Goal: Task Accomplishment & Management: Complete application form

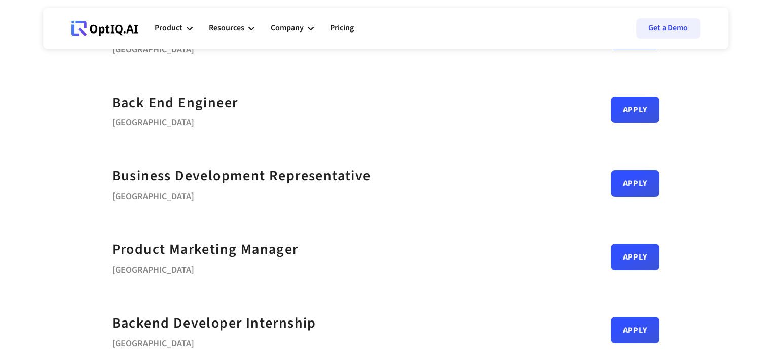
scroll to position [424, 0]
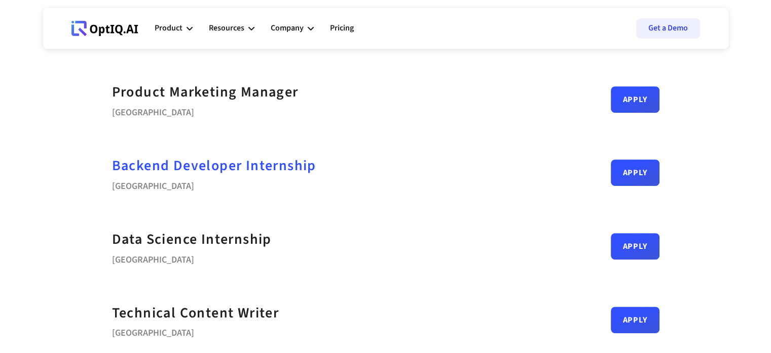
click at [263, 168] on strong "Backend Developer Internship" at bounding box center [214, 165] width 204 height 20
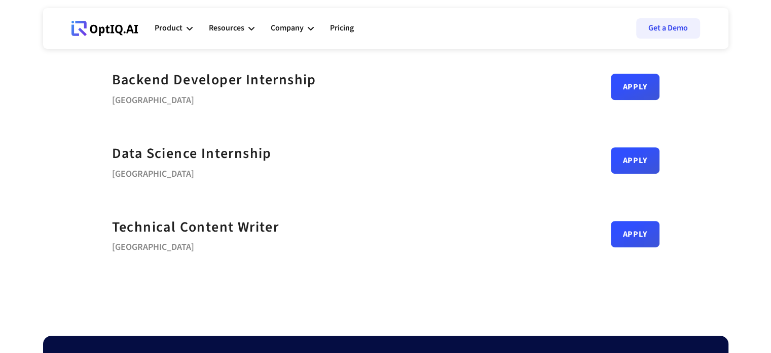
scroll to position [510, 0]
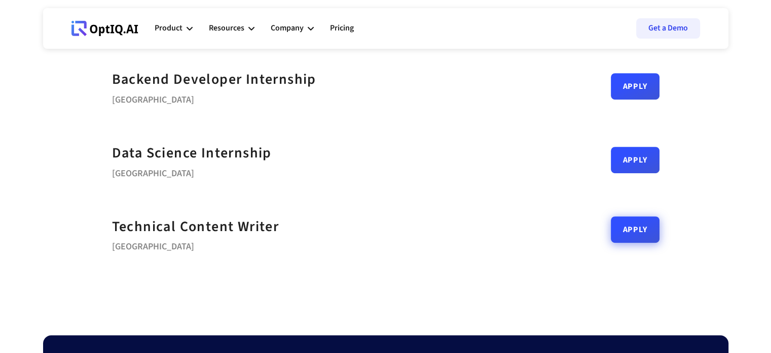
click at [648, 232] on link "Apply" at bounding box center [635, 229] width 49 height 26
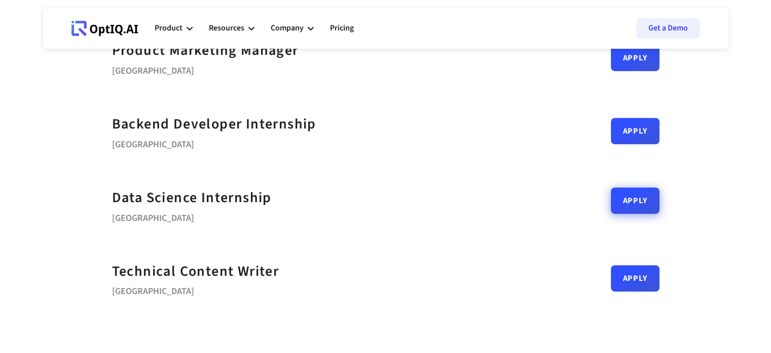
click at [631, 199] on link "Apply" at bounding box center [635, 200] width 49 height 26
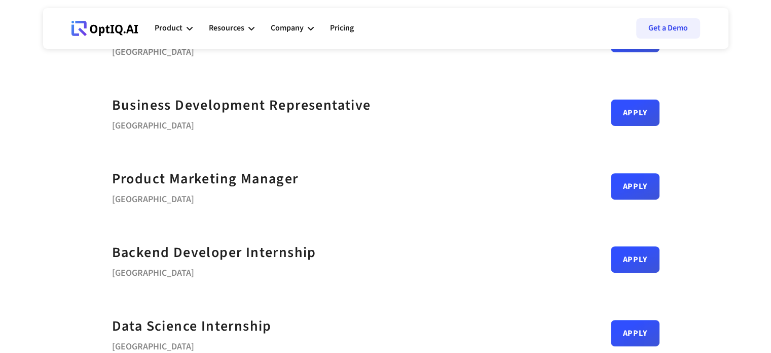
scroll to position [337, 0]
click at [624, 185] on link "Apply" at bounding box center [635, 182] width 49 height 26
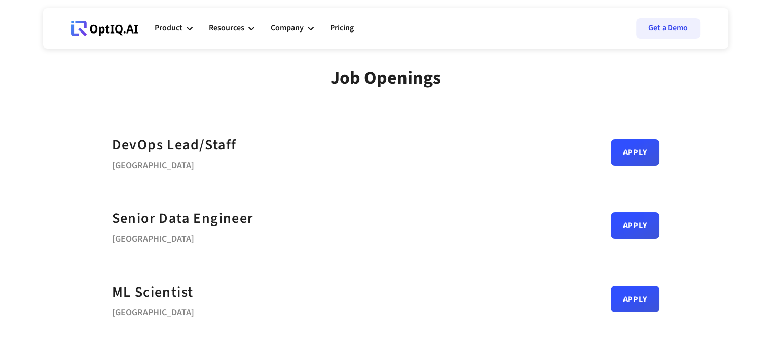
scroll to position [0, 0]
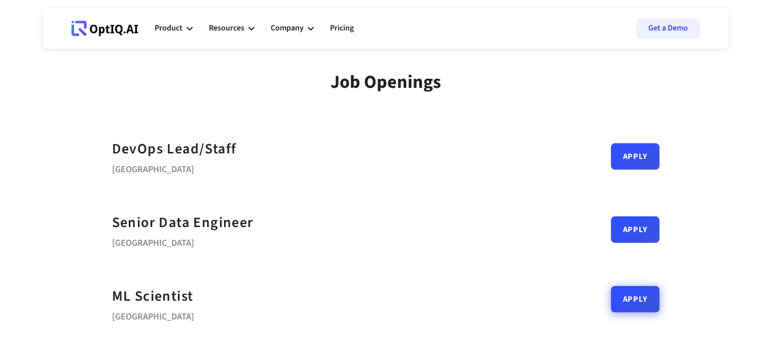
click at [645, 308] on link "Apply" at bounding box center [635, 299] width 49 height 26
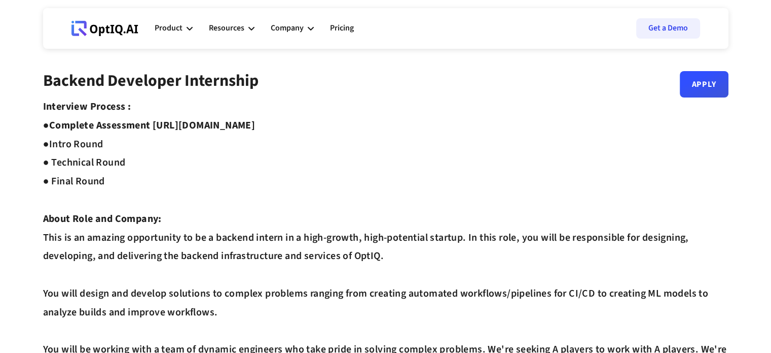
drag, startPoint x: 157, startPoint y: 123, endPoint x: 335, endPoint y: 122, distance: 178.6
copy strong "https://equip.co/assessments/GNUQn/"
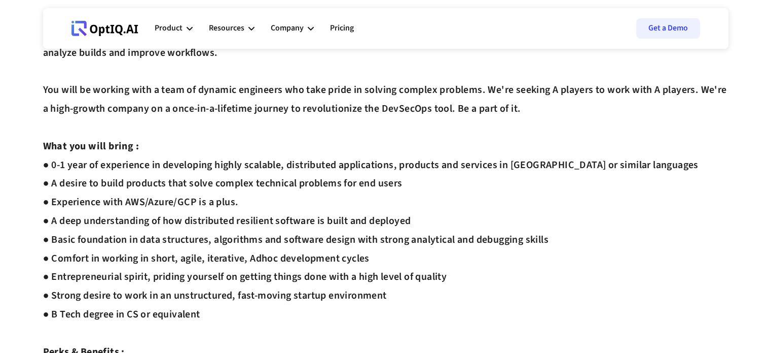
scroll to position [263, 0]
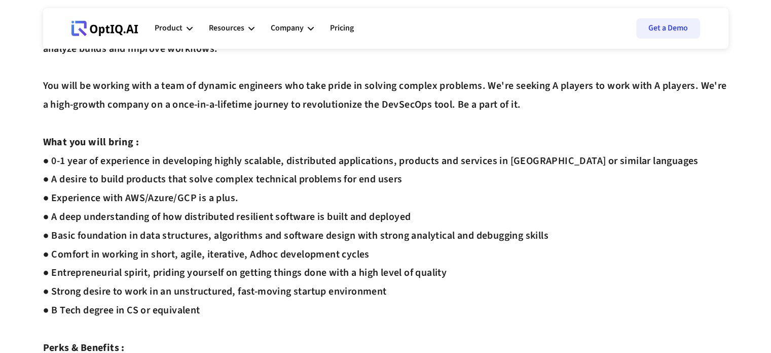
click at [381, 180] on div "Interview Process : ● Complete Assessment https://equip.co/assessments/GNUQn/ ●…" at bounding box center [386, 179] width 686 height 690
click at [185, 199] on div "Interview Process : ● Complete Assessment https://equip.co/assessments/GNUQn/ ●…" at bounding box center [386, 179] width 686 height 690
click at [133, 194] on div "Interview Process : ● Complete Assessment https://equip.co/assessments/GNUQn/ ●…" at bounding box center [386, 179] width 686 height 690
drag, startPoint x: 133, startPoint y: 194, endPoint x: 226, endPoint y: 196, distance: 92.8
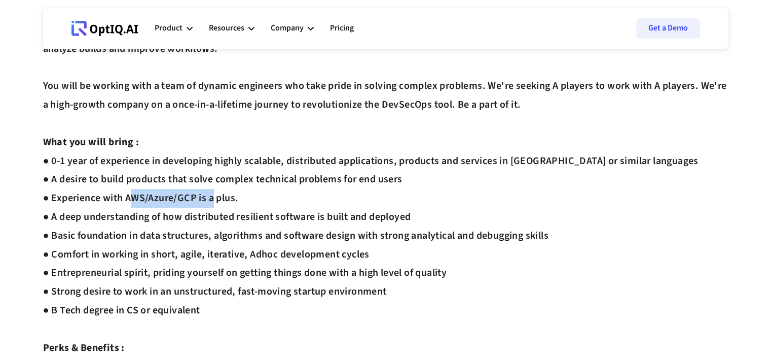
click at [226, 196] on div "Interview Process : ● Complete Assessment https://equip.co/assessments/GNUQn/ ●…" at bounding box center [386, 179] width 686 height 690
click at [202, 196] on div "Interview Process : ● Complete Assessment https://equip.co/assessments/GNUQn/ ●…" at bounding box center [386, 179] width 686 height 690
click at [159, 195] on div "Interview Process : ● Complete Assessment https://equip.co/assessments/GNUQn/ ●…" at bounding box center [386, 179] width 686 height 690
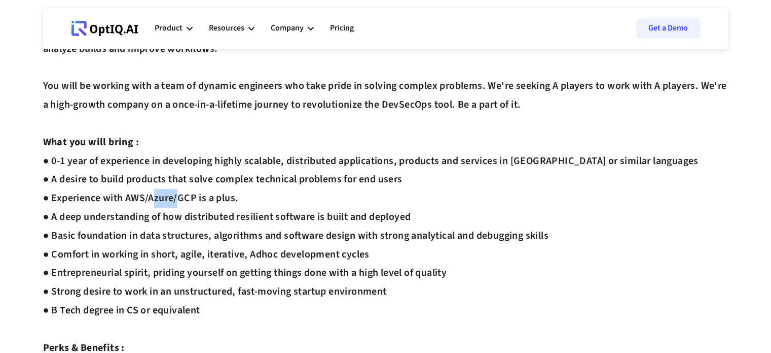
click at [159, 195] on div "Interview Process : ● Complete Assessment https://equip.co/assessments/GNUQn/ ●…" at bounding box center [386, 179] width 686 height 690
click at [191, 198] on div "Interview Process : ● Complete Assessment https://equip.co/assessments/GNUQn/ ●…" at bounding box center [386, 179] width 686 height 690
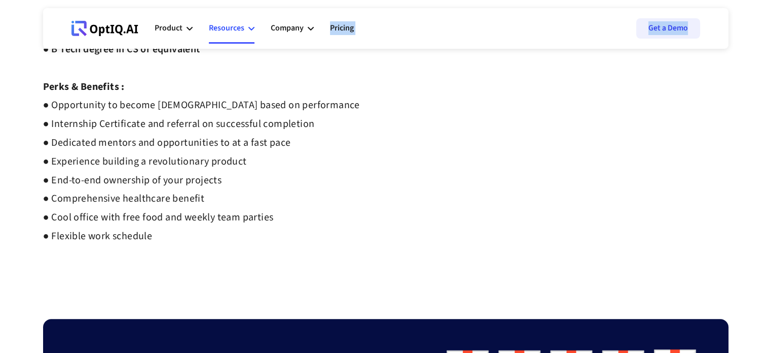
scroll to position [507, 0]
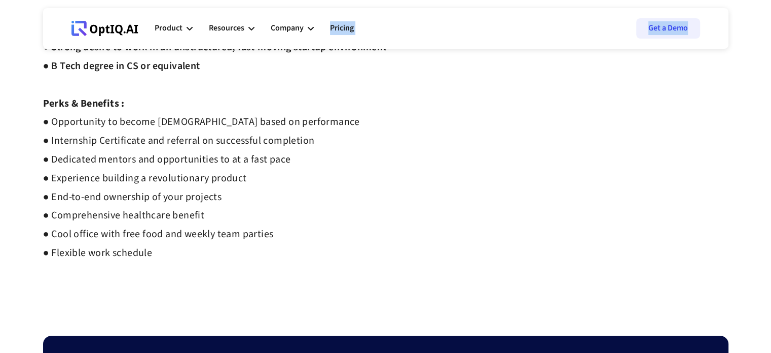
drag, startPoint x: 45, startPoint y: 78, endPoint x: 240, endPoint y: 60, distance: 196.1
copy div "Backend Developer Internship Apply Interview Process : ● Complete Assessment ht…"
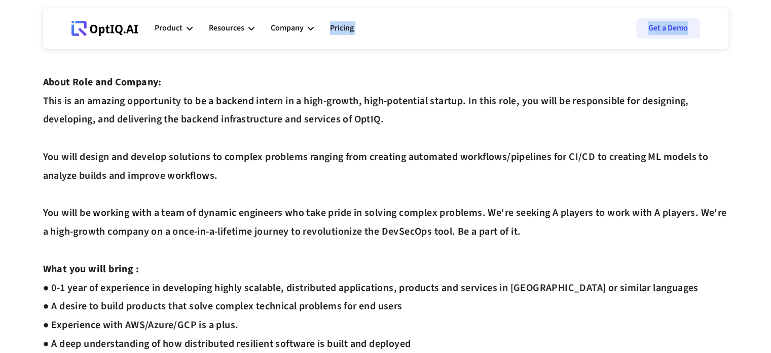
scroll to position [0, 0]
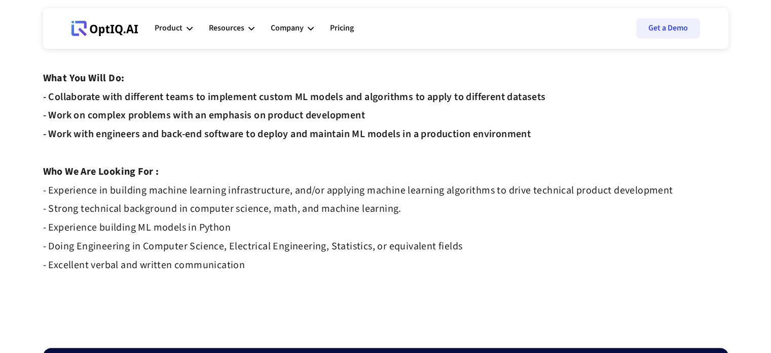
scroll to position [233, 0]
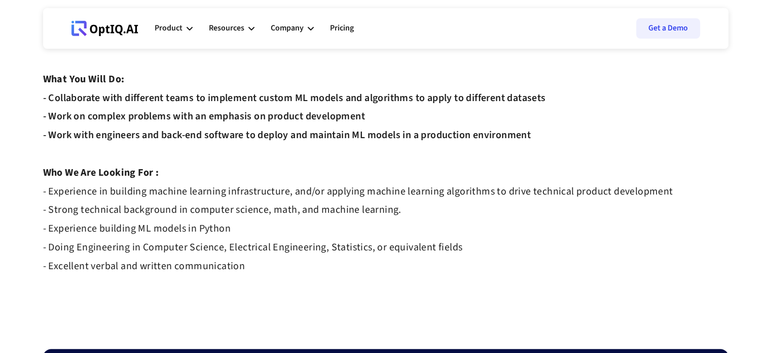
click at [402, 184] on strong "- Experience in building machine learning infrastructure, and/or applying machi…" at bounding box center [358, 228] width 630 height 89
click at [497, 181] on div "At OptIQ, we're building the AI-powered infrastructure to de-risk sensitive dat…" at bounding box center [386, 79] width 686 height 429
click at [157, 188] on strong "- Experience in building machine learning infrastructure, and/or applying machi…" at bounding box center [358, 228] width 630 height 89
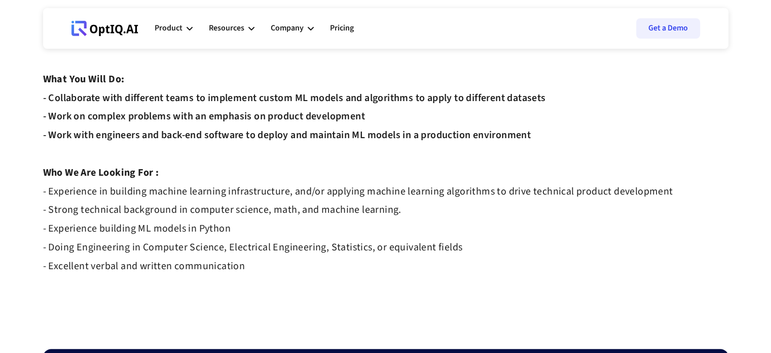
click at [251, 201] on div "At OptIQ, we're building the AI-powered infrastructure to de-risk sensitive dat…" at bounding box center [386, 79] width 686 height 429
click at [338, 193] on strong "- Experience in building machine learning infrastructure, and/or applying machi…" at bounding box center [358, 228] width 630 height 89
click at [207, 200] on div "At OptIQ, we're building the AI-powered infrastructure to de-risk sensitive dat…" at bounding box center [386, 79] width 686 height 429
click at [151, 202] on strong "- Experience in building machine learning infrastructure, and/or applying machi…" at bounding box center [358, 228] width 630 height 89
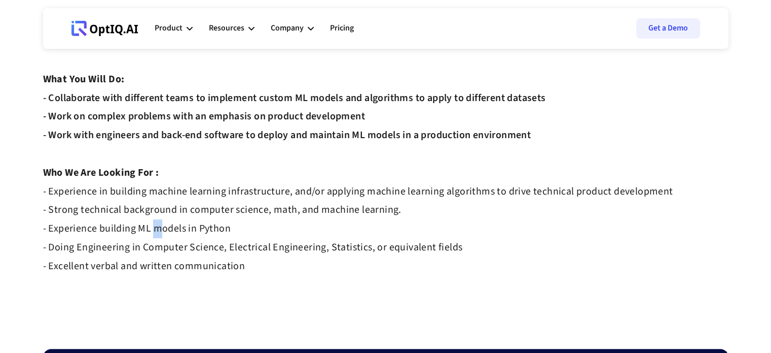
click at [151, 202] on strong "- Experience in building machine learning infrastructure, and/or applying machi…" at bounding box center [358, 228] width 630 height 89
click at [209, 212] on strong "- Experience in building machine learning infrastructure, and/or applying machi…" at bounding box center [358, 228] width 630 height 89
click at [267, 213] on div "At OptIQ, we're building the AI-powered infrastructure to de-risk sensitive dat…" at bounding box center [386, 79] width 686 height 429
click at [166, 221] on strong "- Experience in building machine learning infrastructure, and/or applying machi…" at bounding box center [358, 228] width 630 height 89
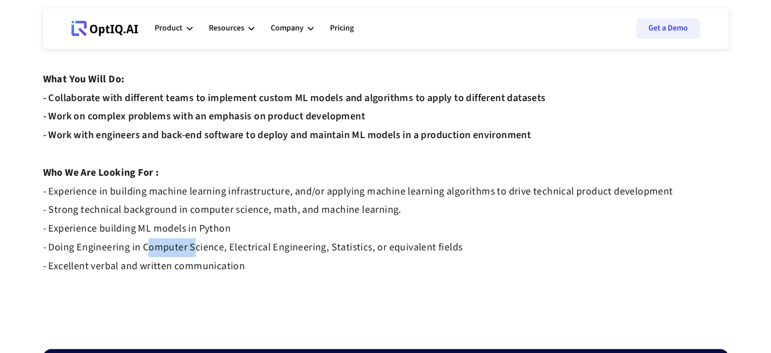
click at [166, 221] on strong "- Experience in building machine learning infrastructure, and/or applying machi…" at bounding box center [358, 228] width 630 height 89
click at [115, 224] on strong "- Experience in building machine learning infrastructure, and/or applying machi…" at bounding box center [358, 228] width 630 height 89
click at [224, 232] on strong "- Experience in building machine learning infrastructure, and/or applying machi…" at bounding box center [358, 228] width 630 height 89
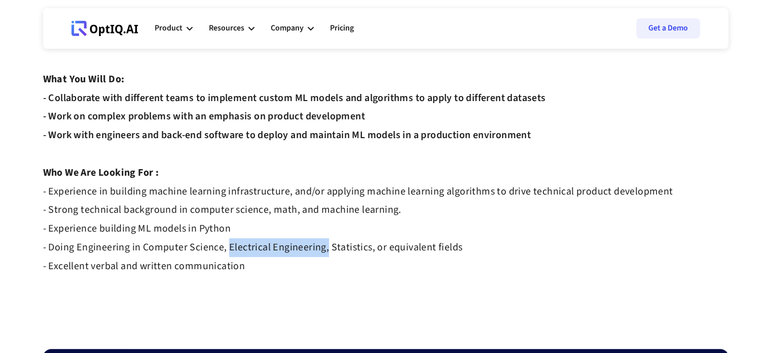
drag, startPoint x: 224, startPoint y: 232, endPoint x: 309, endPoint y: 232, distance: 85.2
click at [309, 232] on strong "- Experience in building machine learning infrastructure, and/or applying machi…" at bounding box center [358, 228] width 630 height 89
drag, startPoint x: 309, startPoint y: 232, endPoint x: 369, endPoint y: 230, distance: 59.9
click at [369, 230] on strong "- Experience in building machine learning infrastructure, and/or applying machi…" at bounding box center [358, 228] width 630 height 89
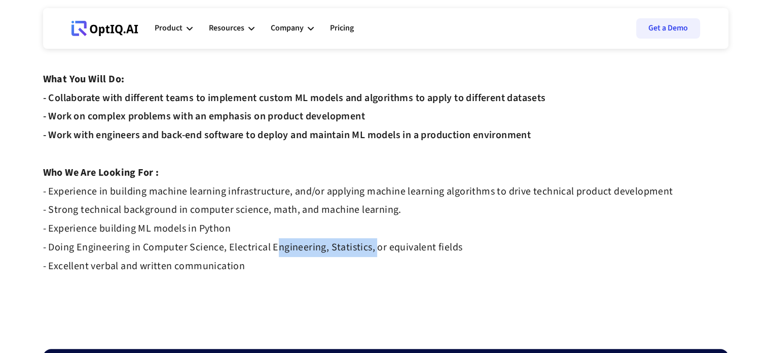
click at [369, 230] on strong "- Experience in building machine learning infrastructure, and/or applying machi…" at bounding box center [358, 228] width 630 height 89
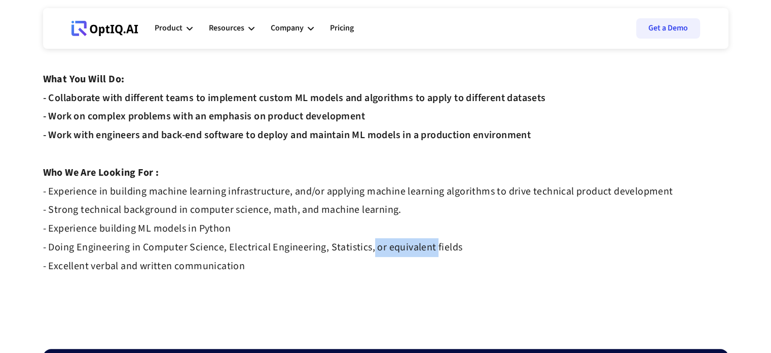
drag, startPoint x: 369, startPoint y: 230, endPoint x: 426, endPoint y: 233, distance: 56.9
click at [426, 233] on strong "- Experience in building machine learning infrastructure, and/or applying machi…" at bounding box center [358, 228] width 630 height 89
click at [220, 252] on strong "- Experience in building machine learning infrastructure, and/or applying machi…" at bounding box center [358, 228] width 630 height 89
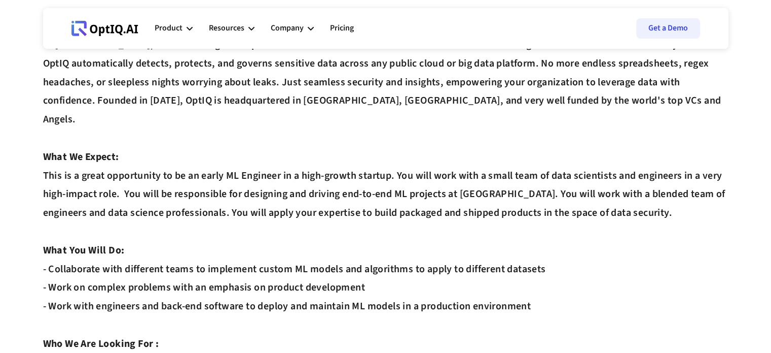
scroll to position [0, 0]
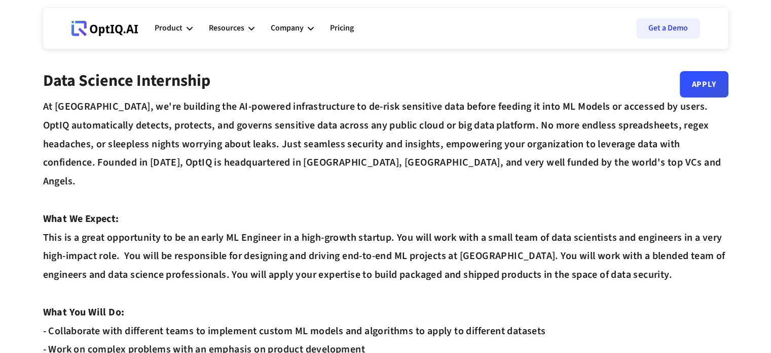
click at [165, 221] on div "At OptIQ, we're building the AI-powered infrastructure to de-risk sensitive dat…" at bounding box center [386, 311] width 686 height 429
click at [226, 225] on div "At OptIQ, we're building the AI-powered infrastructure to de-risk sensitive dat…" at bounding box center [386, 311] width 686 height 429
click at [284, 222] on div "At OptIQ, we're building the AI-powered infrastructure to de-risk sensitive dat…" at bounding box center [386, 311] width 686 height 429
drag, startPoint x: 284, startPoint y: 222, endPoint x: 368, endPoint y: 219, distance: 83.7
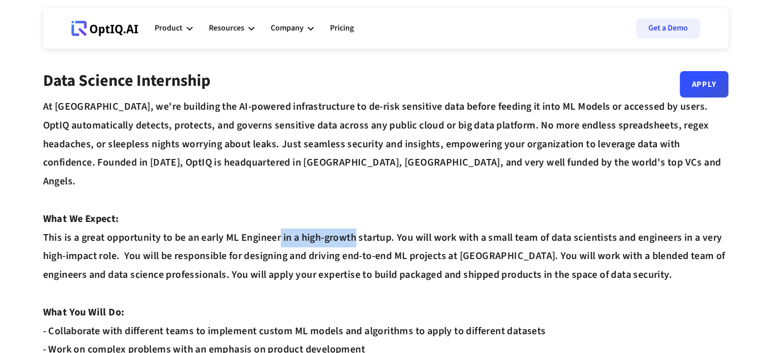
click at [368, 219] on div "At OptIQ, we're building the AI-powered infrastructure to de-risk sensitive dat…" at bounding box center [386, 311] width 686 height 429
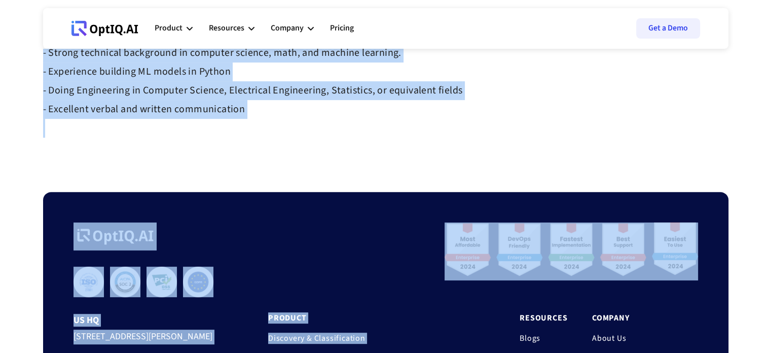
scroll to position [391, 0]
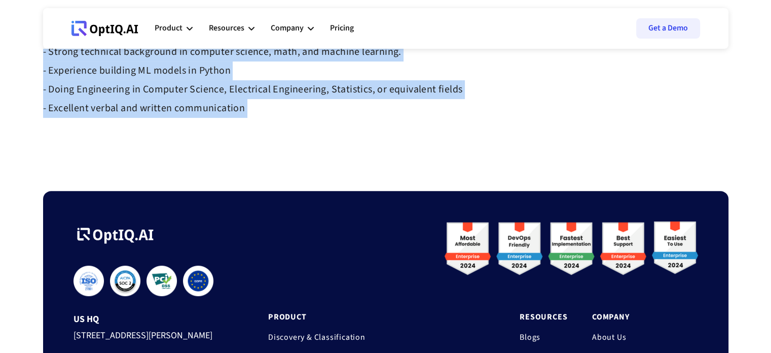
drag, startPoint x: 41, startPoint y: 109, endPoint x: 294, endPoint y: 102, distance: 253.7
copy div "At OptIQ, we're building the AI-powered infrastructure to de-risk sensitive dat…"
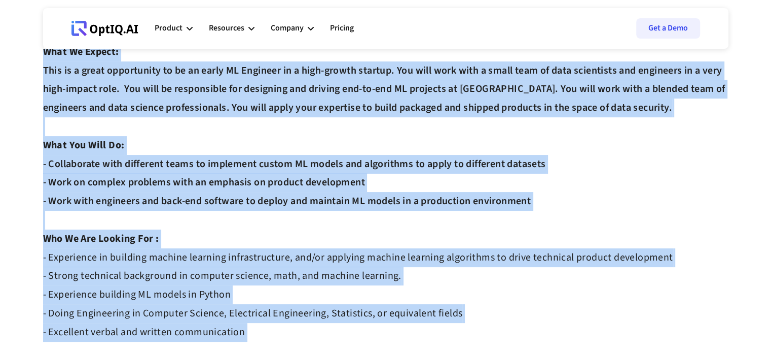
scroll to position [166, 0]
click at [375, 228] on div "At OptIQ, we're building the AI-powered infrastructure to de-risk sensitive dat…" at bounding box center [386, 145] width 686 height 429
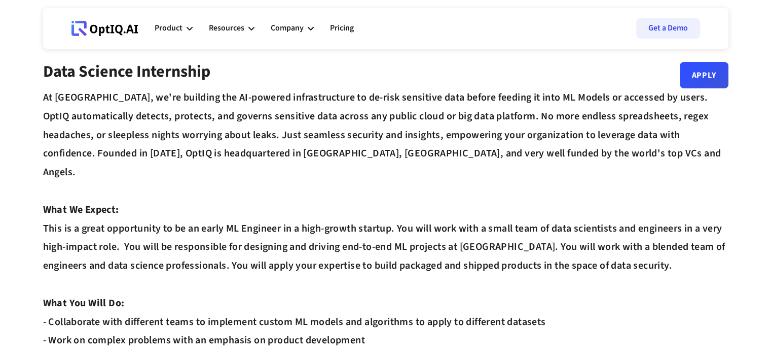
scroll to position [0, 0]
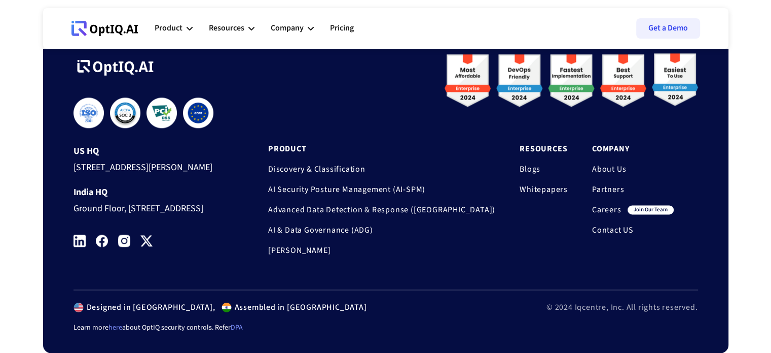
scroll to position [1342, 0]
